Goal: Task Accomplishment & Management: Use online tool/utility

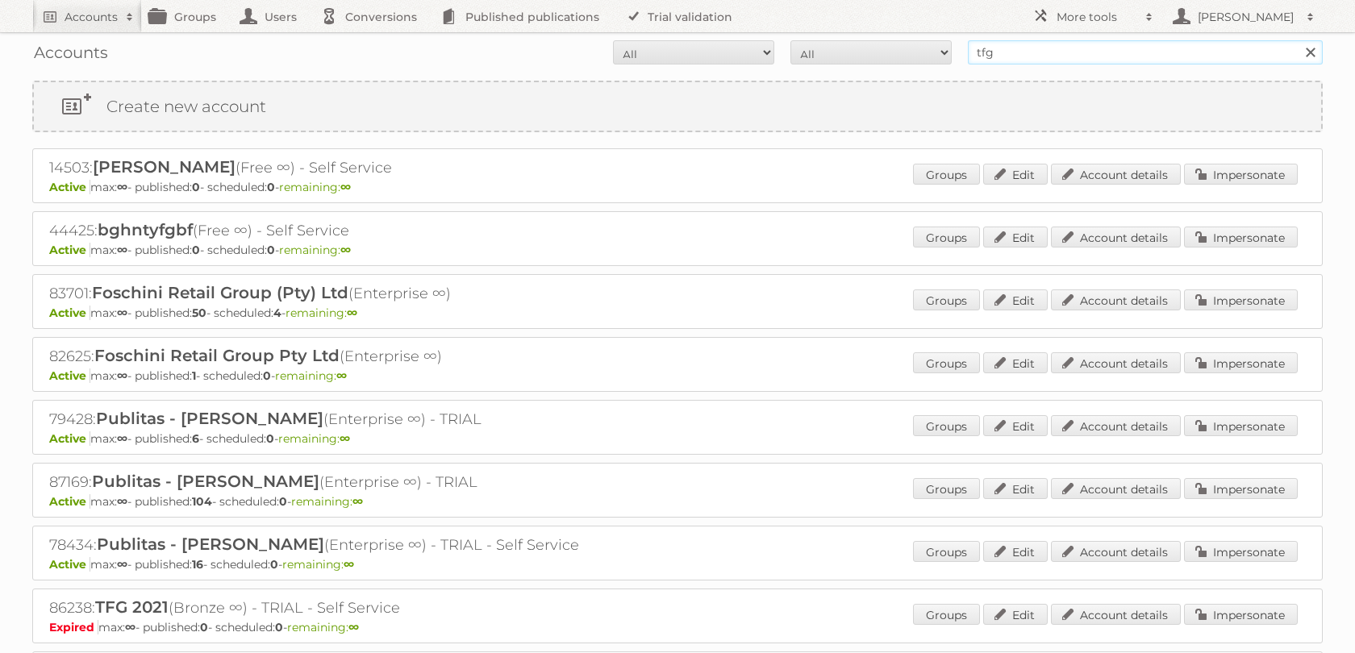
click at [1002, 54] on input "tfg" at bounding box center [1145, 52] width 355 height 24
type input "norwex"
click at [1298, 40] on input "Search" at bounding box center [1310, 52] width 24 height 24
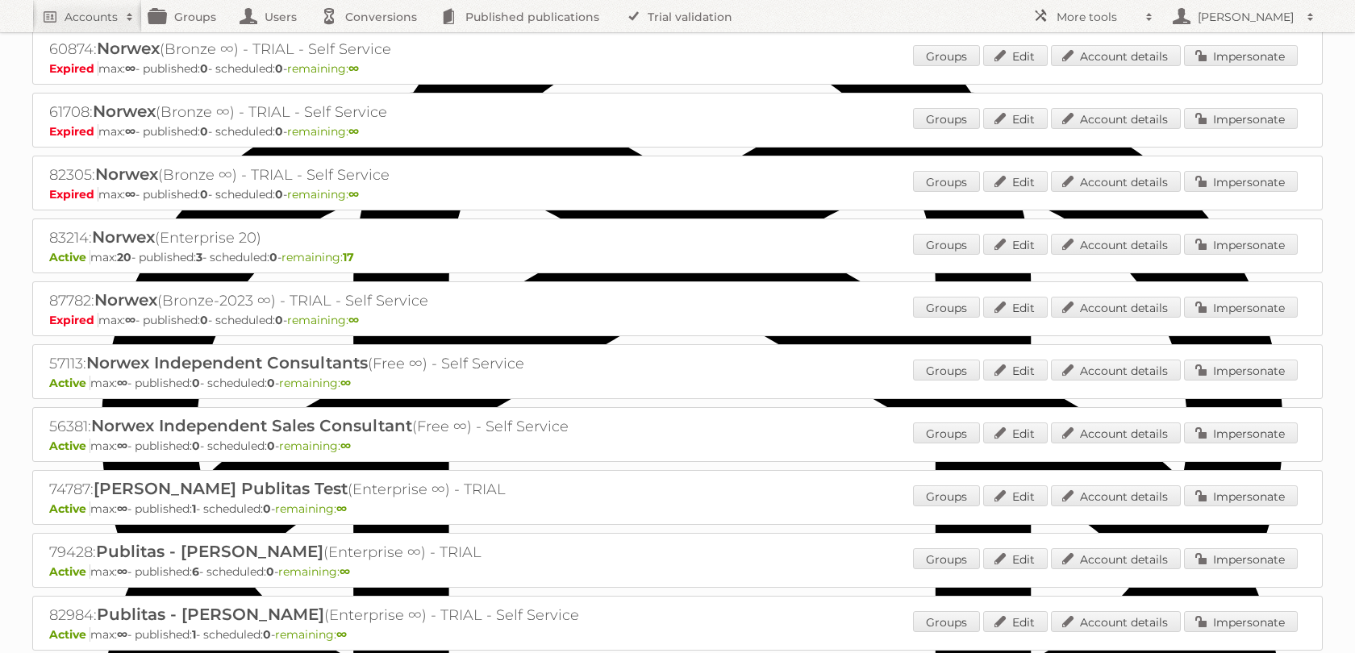
scroll to position [823, 0]
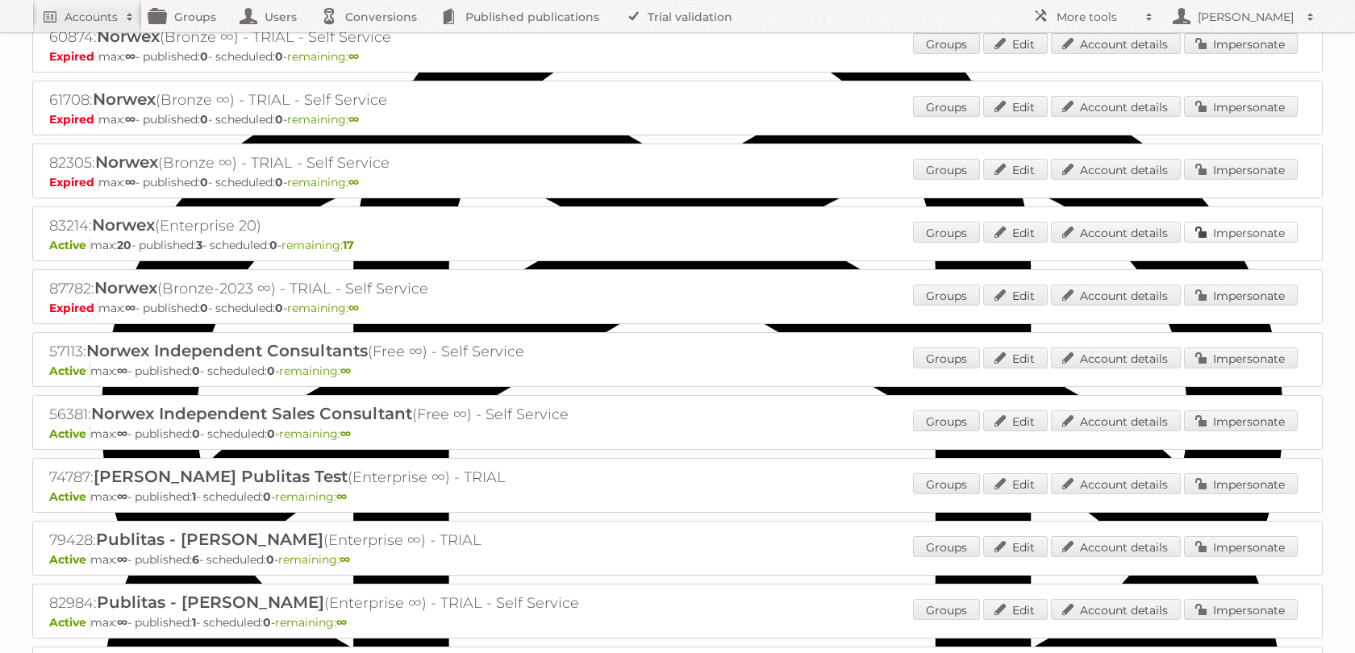
click at [1244, 243] on link "Impersonate" at bounding box center [1241, 232] width 114 height 21
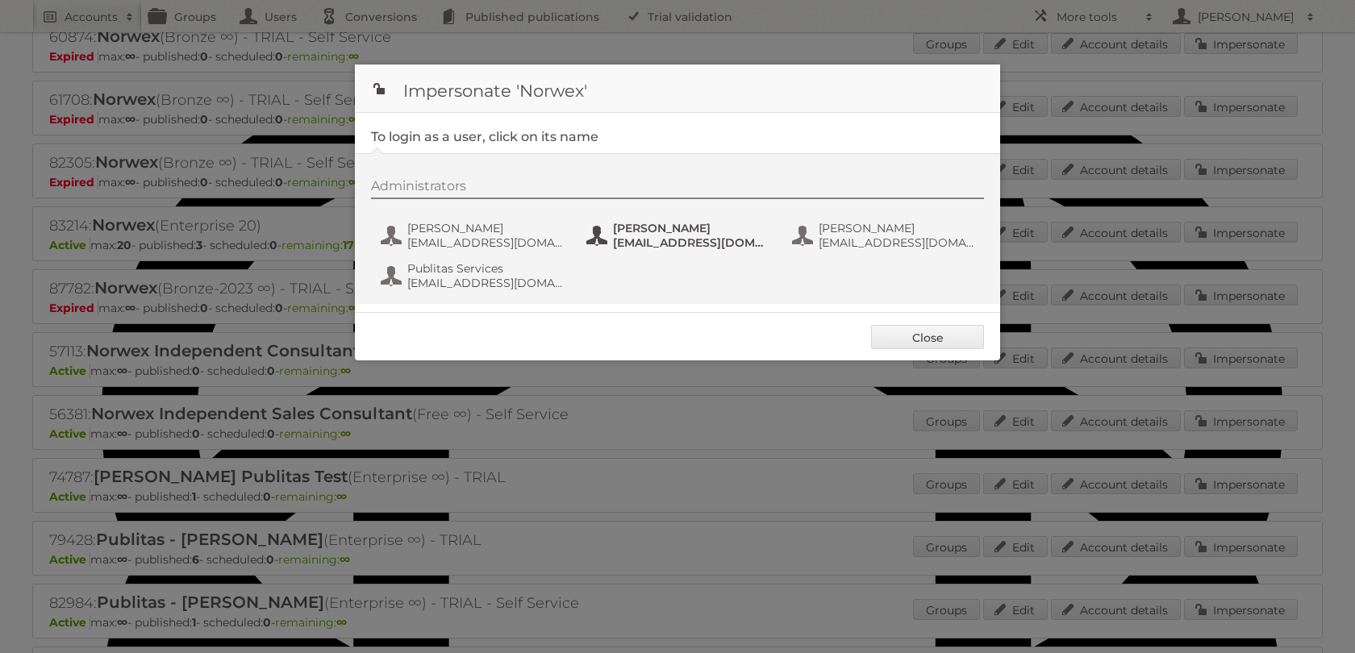
click at [671, 249] on span "bhorn@norwex.com" at bounding box center [691, 242] width 156 height 15
